Goal: Information Seeking & Learning: Learn about a topic

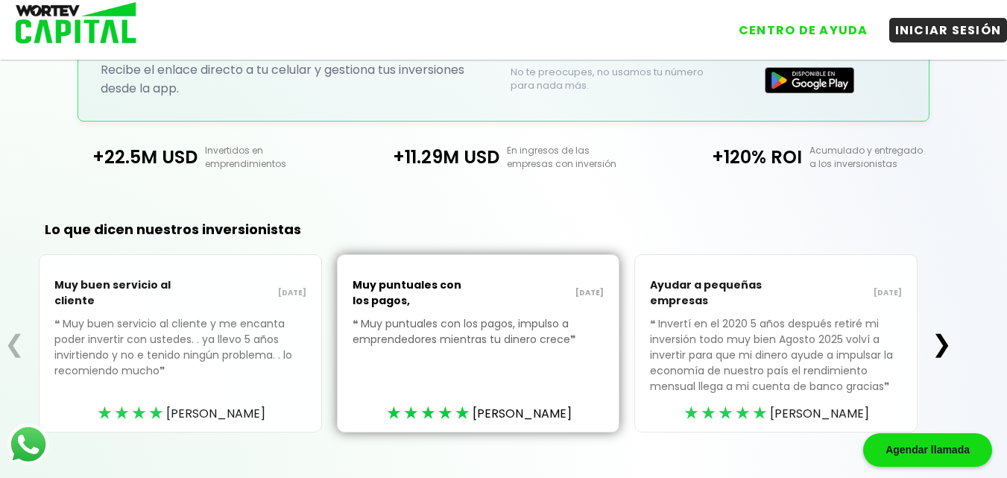
scroll to position [402, 0]
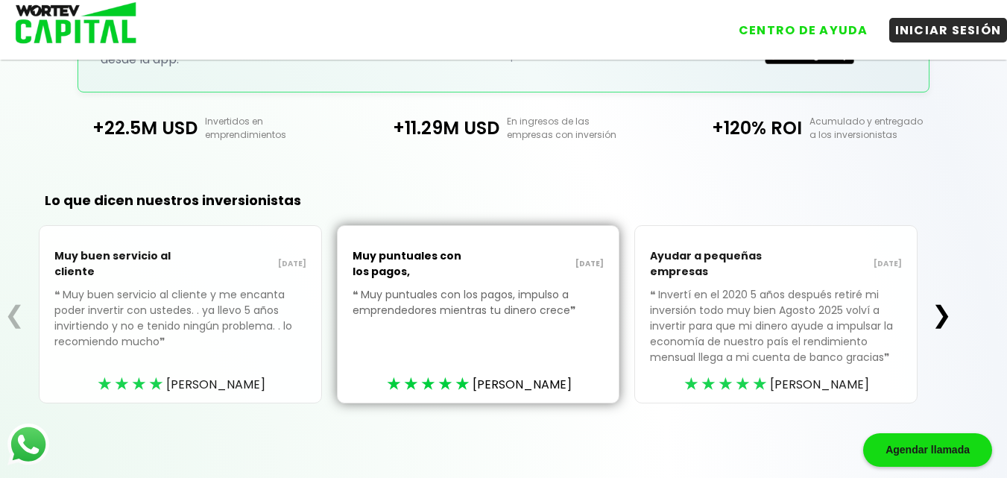
click at [943, 316] on button "❯" at bounding box center [941, 315] width 29 height 30
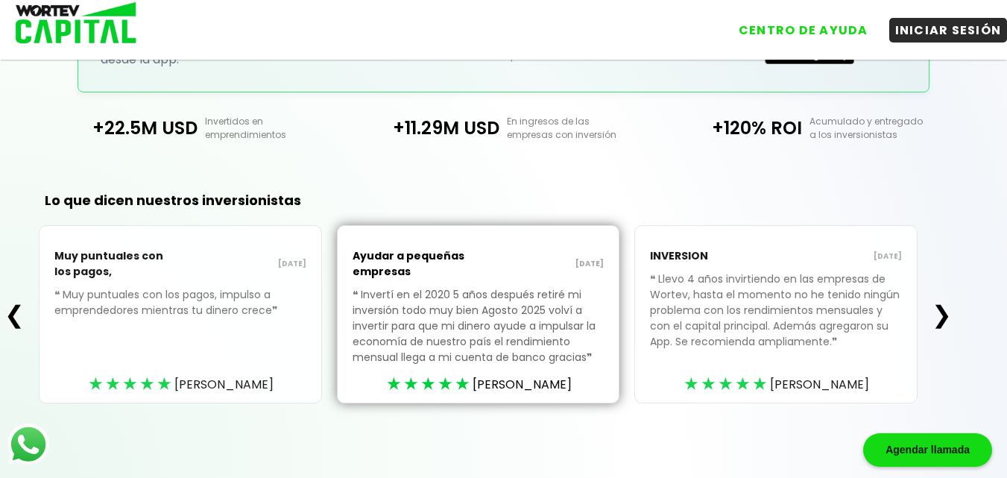
click at [944, 318] on button "❯" at bounding box center [941, 315] width 29 height 30
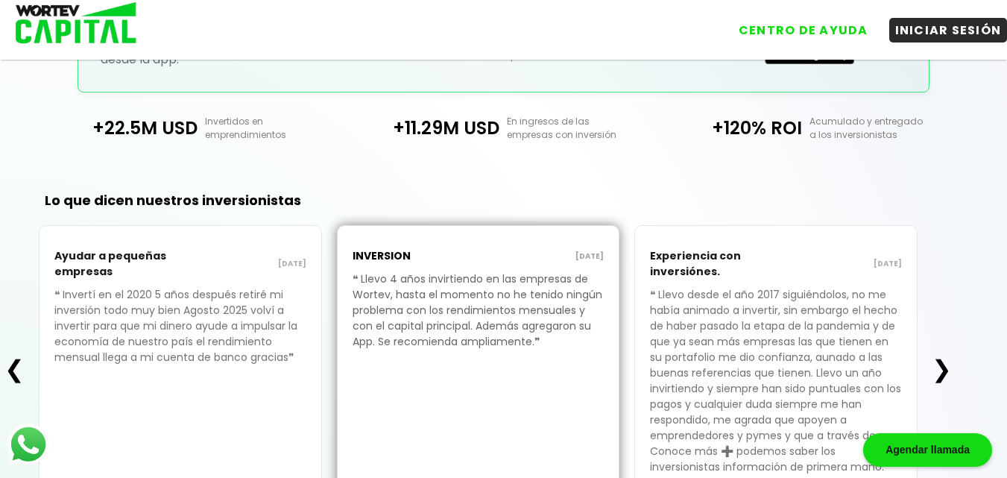
click at [946, 370] on button "❯" at bounding box center [941, 369] width 29 height 30
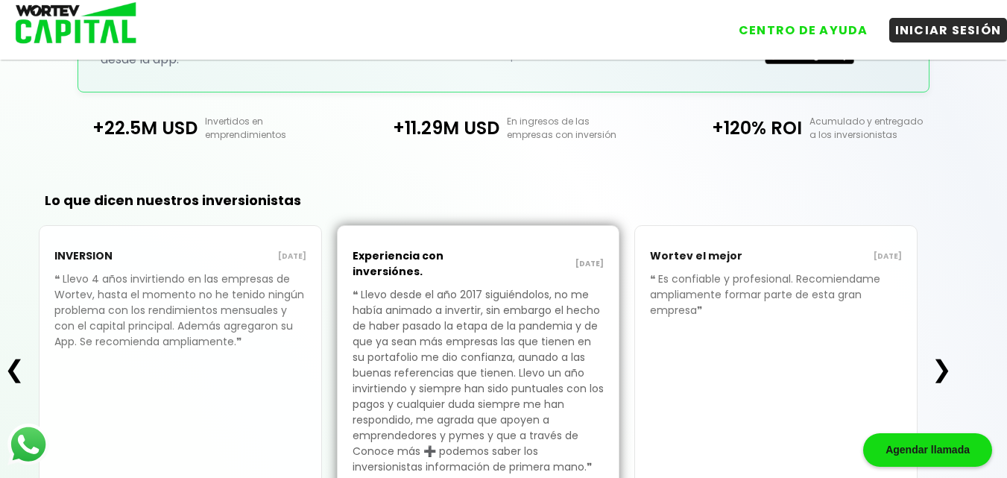
click at [944, 370] on button "❯" at bounding box center [941, 369] width 29 height 30
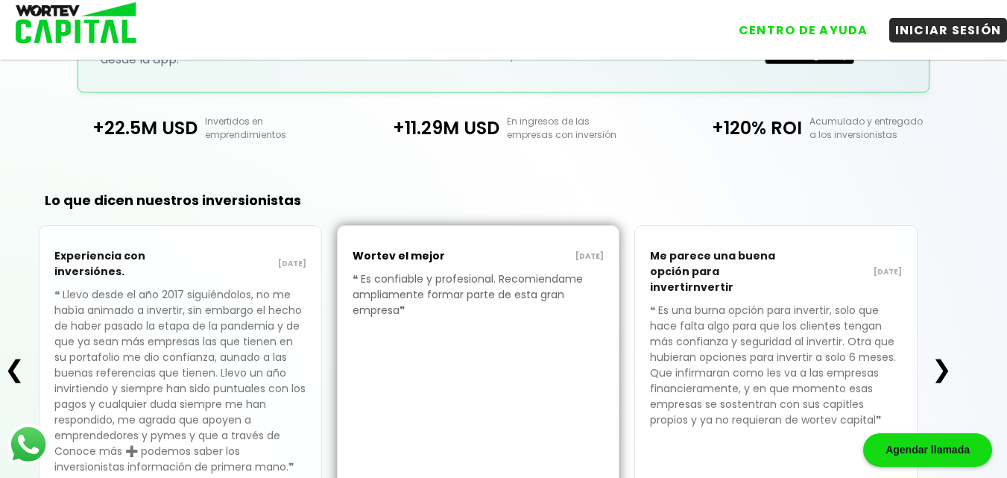
click at [944, 369] on button "❯" at bounding box center [941, 369] width 29 height 30
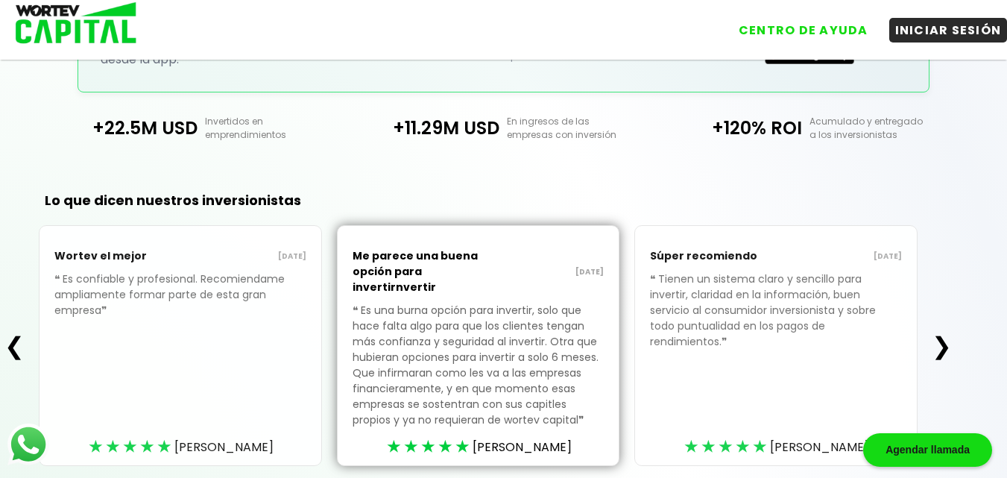
click at [945, 369] on div "❮ Wortev el mejor 16/08/2025 ❝ Es confiable y profesional. Recomiendame ampliam…" at bounding box center [478, 345] width 956 height 241
click at [947, 341] on button "❯" at bounding box center [941, 346] width 29 height 30
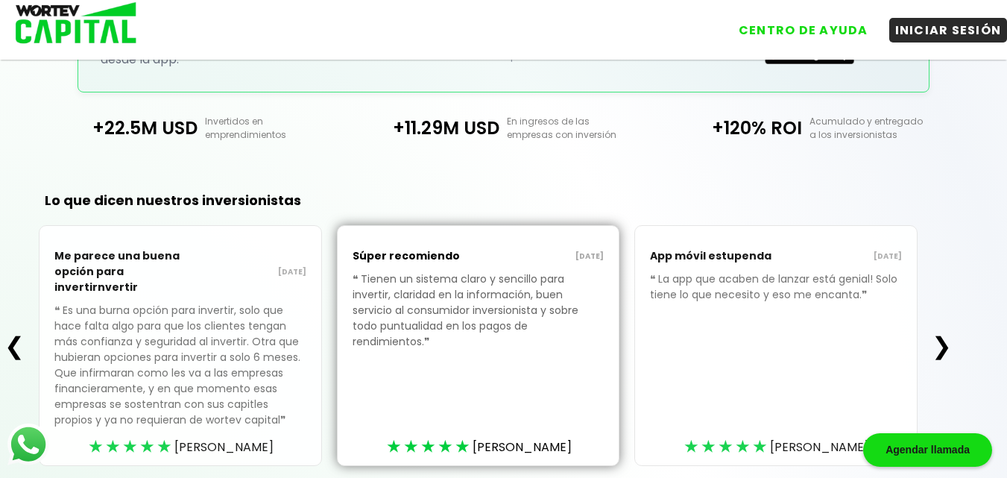
click at [948, 341] on button "❯" at bounding box center [941, 346] width 29 height 30
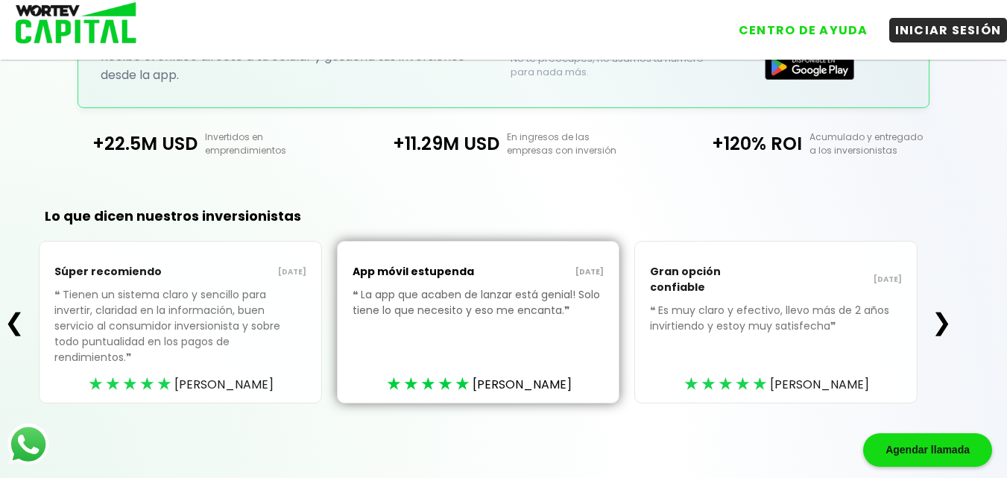
scroll to position [371, 0]
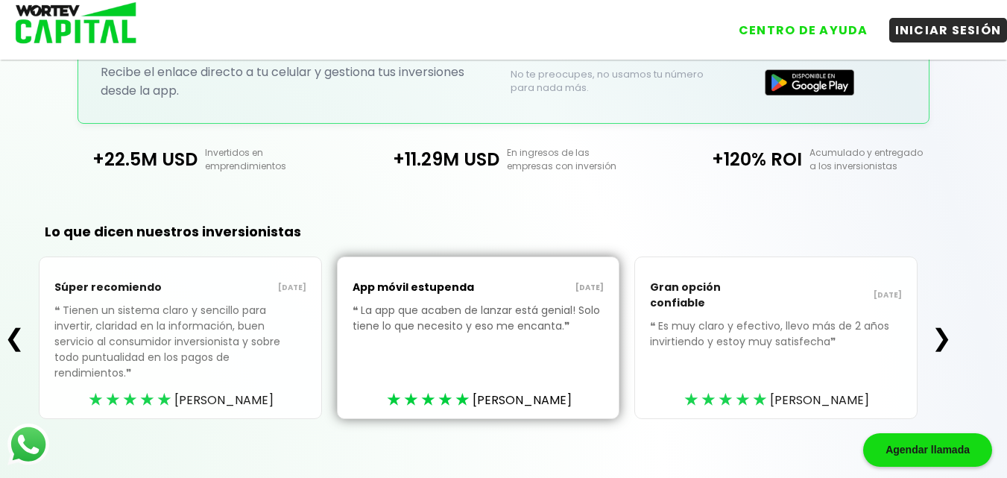
click at [948, 341] on button "❯" at bounding box center [941, 338] width 29 height 30
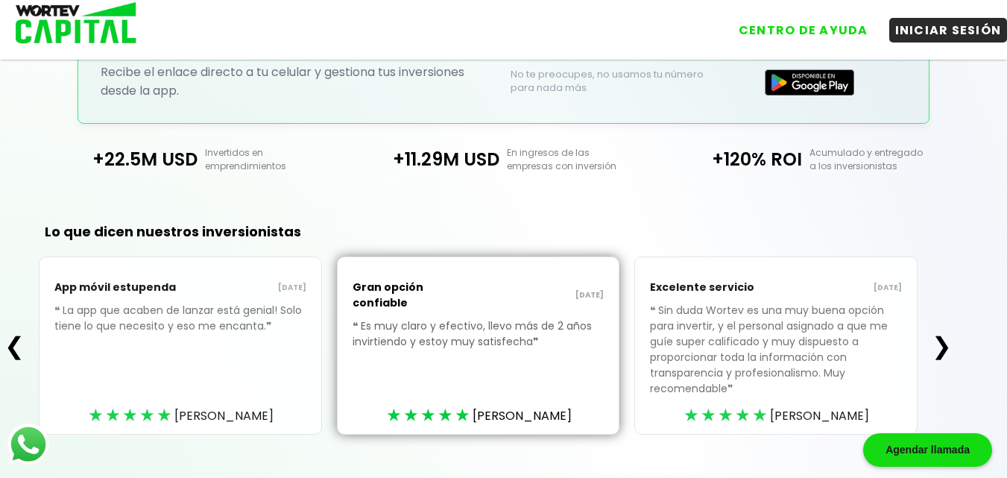
scroll to position [402, 0]
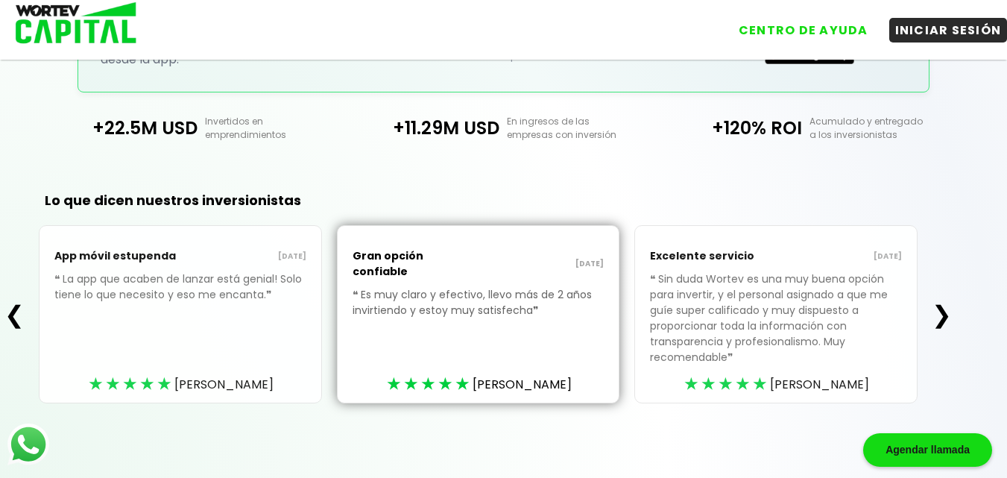
click at [944, 315] on button "❯" at bounding box center [941, 315] width 29 height 30
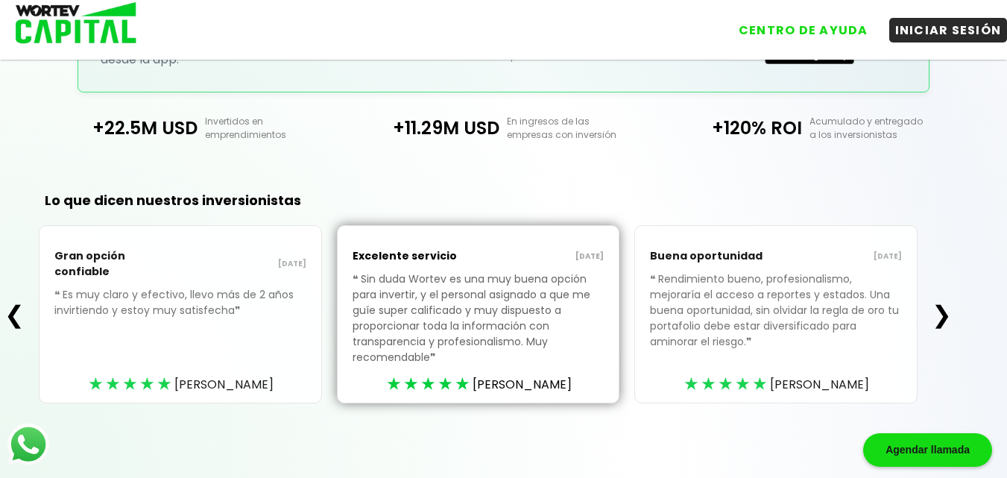
click at [946, 315] on button "❯" at bounding box center [941, 315] width 29 height 30
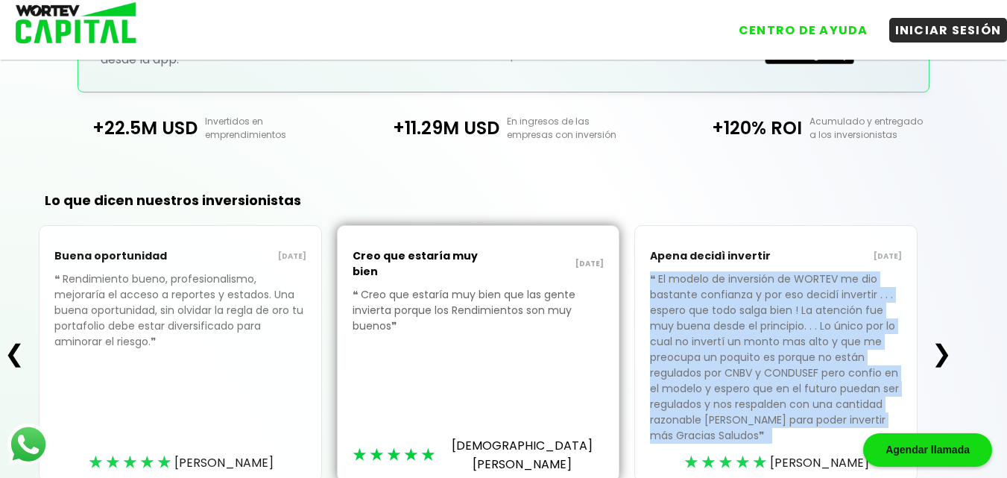
click at [947, 315] on div "❮ Buena oportunidad 01/08/2025 ❝ Rendimiento bueno, profesionalismo, mejoraría …" at bounding box center [478, 353] width 956 height 256
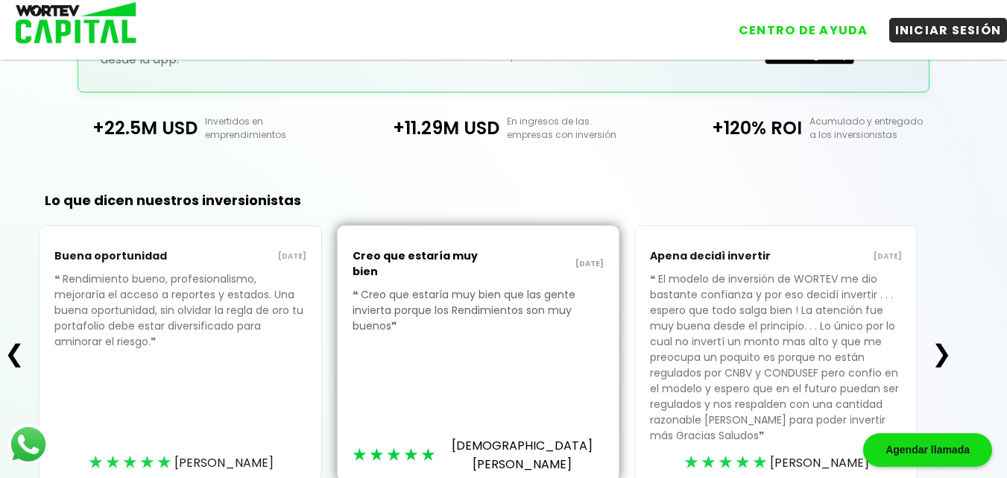
click at [947, 315] on div "❮ Buena oportunidad 01/08/2025 ❝ Rendimiento bueno, profesionalismo, mejoraría …" at bounding box center [478, 353] width 956 height 256
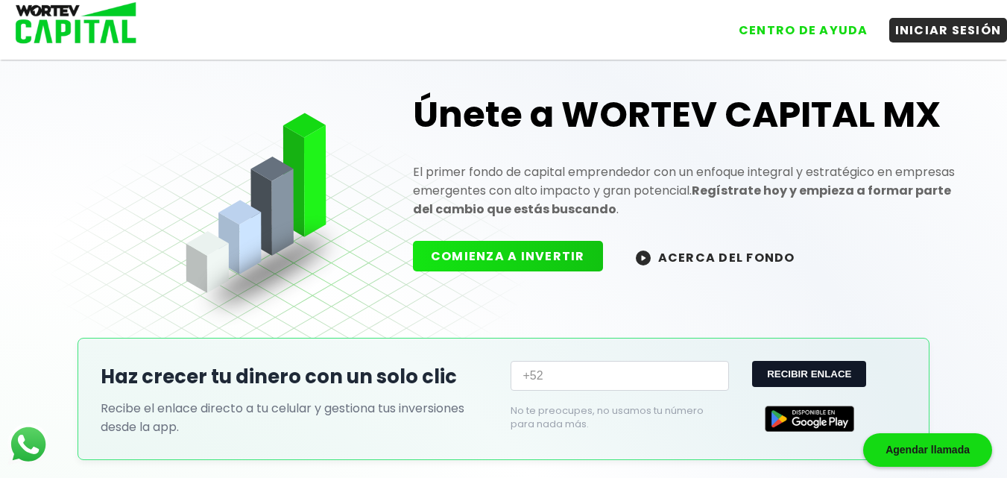
scroll to position [0, 0]
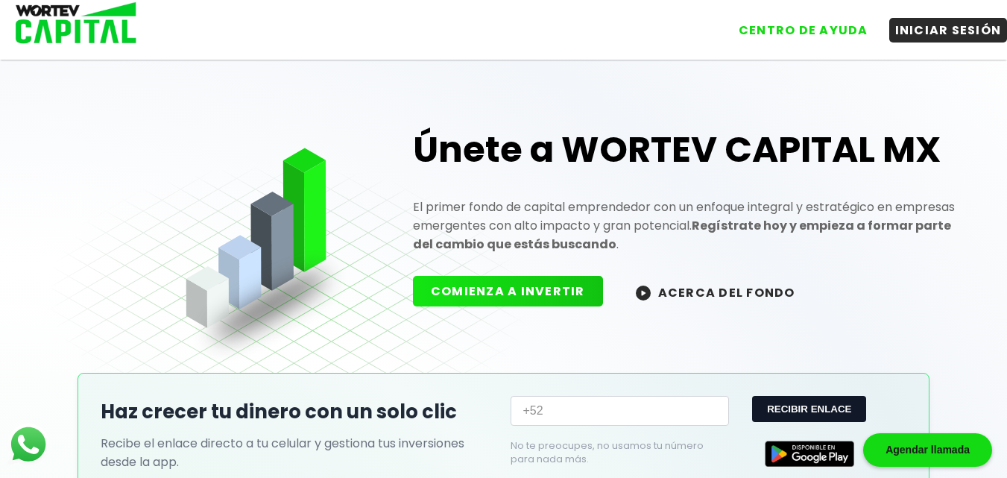
click at [710, 291] on button "ACERCA DEL FONDO" at bounding box center [715, 292] width 195 height 32
